Goal: Navigation & Orientation: Understand site structure

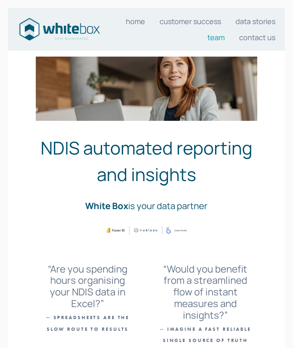
click at [216, 43] on link "Team" at bounding box center [215, 37] width 17 height 16
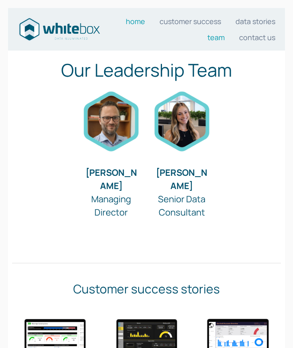
click at [134, 22] on link "Home" at bounding box center [135, 21] width 19 height 16
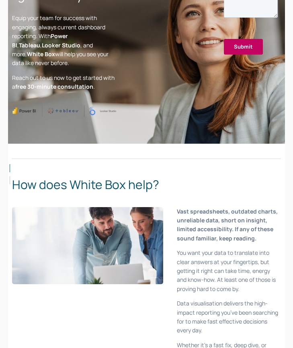
scroll to position [201, 0]
